Goal: Find specific page/section: Find specific page/section

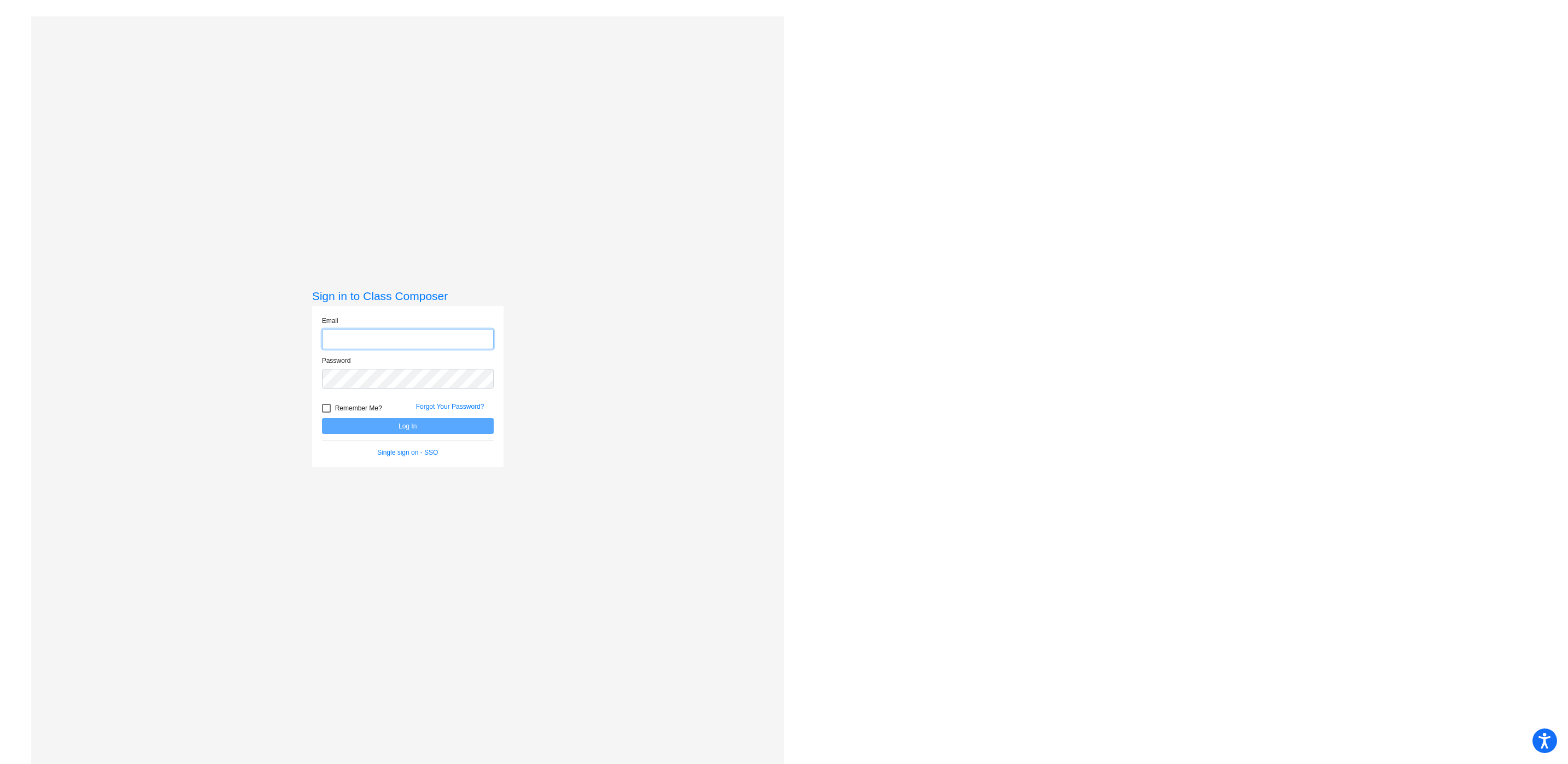
type input "[EMAIL_ADDRESS][DOMAIN_NAME]"
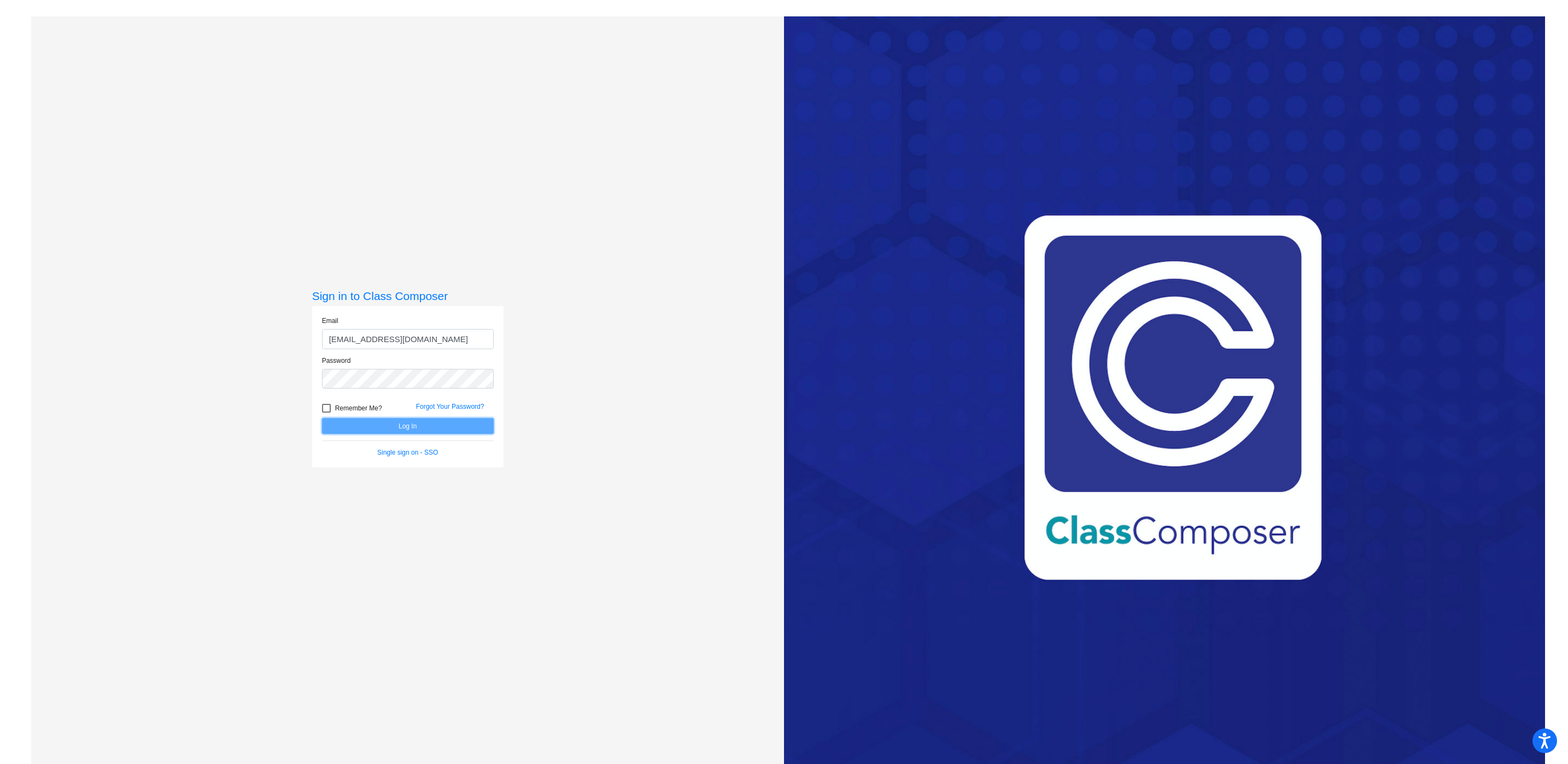
click at [405, 428] on button "Log In" at bounding box center [408, 425] width 172 height 16
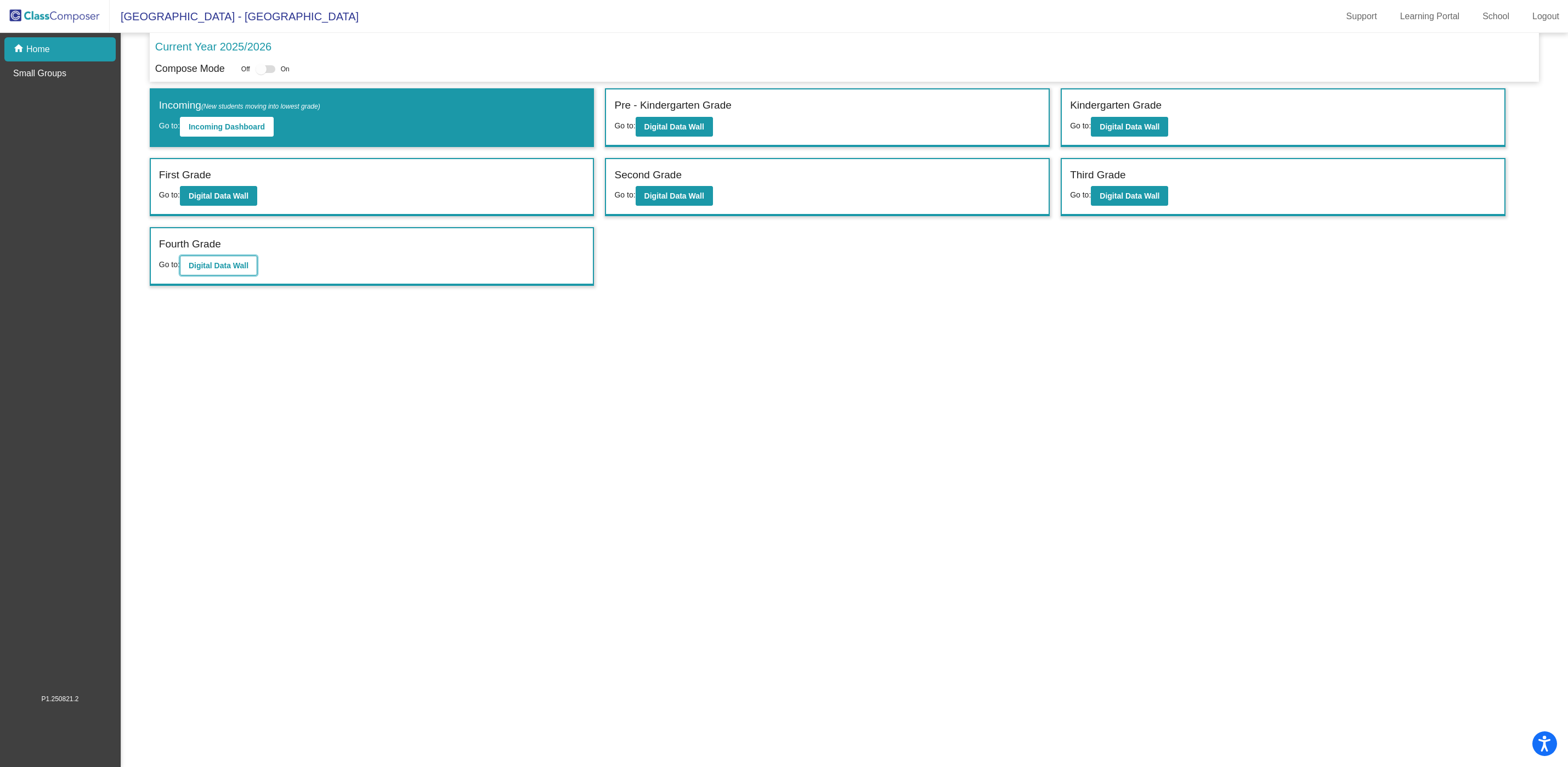
click at [218, 261] on b "Digital Data Wall" at bounding box center [219, 266] width 60 height 9
